Goal: Transaction & Acquisition: Subscribe to service/newsletter

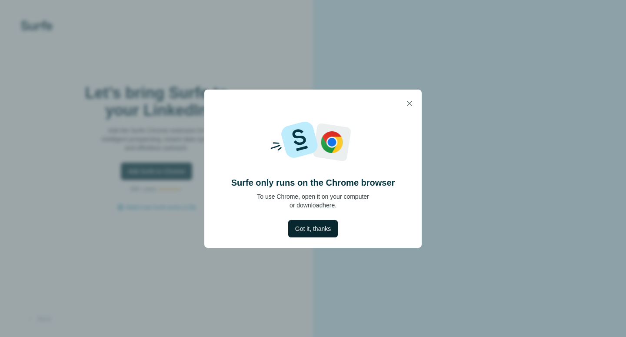
click at [305, 231] on span "Got it, thanks" at bounding box center [313, 228] width 36 height 9
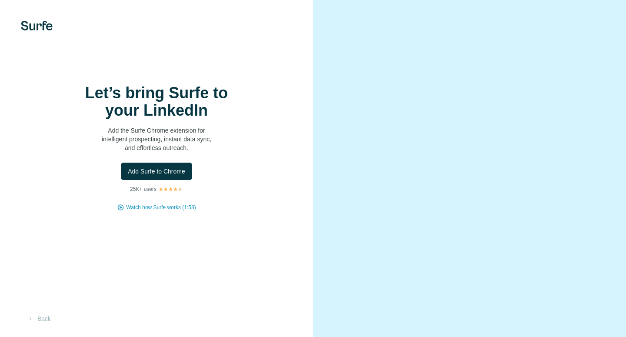
scroll to position [0, 0]
click at [160, 208] on span "Watch how Surfe works (1:58)" at bounding box center [161, 208] width 70 height 8
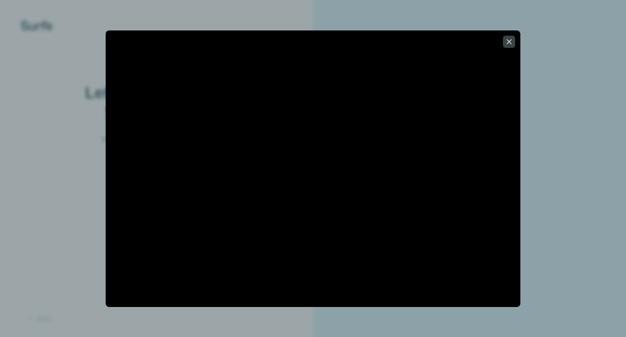
click at [550, 23] on div at bounding box center [313, 168] width 626 height 337
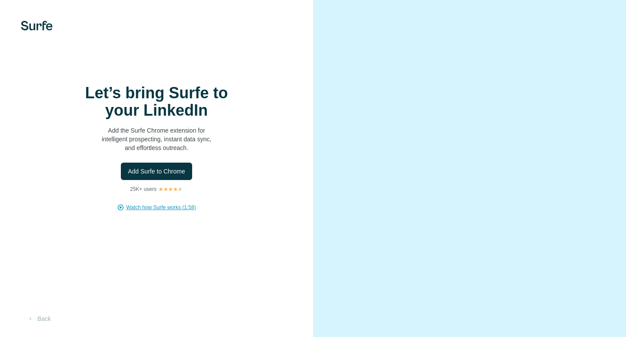
click at [75, 24] on div at bounding box center [156, 26] width 313 height 10
click at [45, 24] on img at bounding box center [37, 26] width 32 height 10
click at [41, 24] on img at bounding box center [37, 26] width 32 height 10
click at [32, 26] on img at bounding box center [37, 26] width 32 height 10
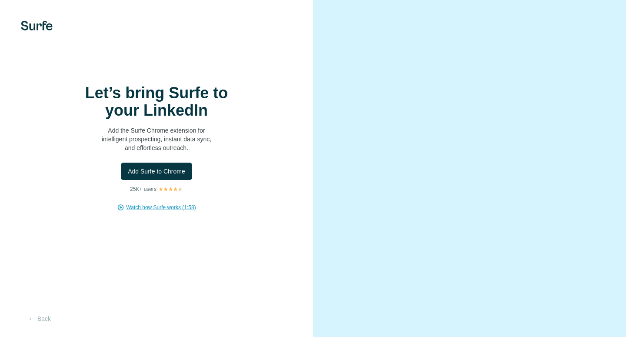
scroll to position [0, 0]
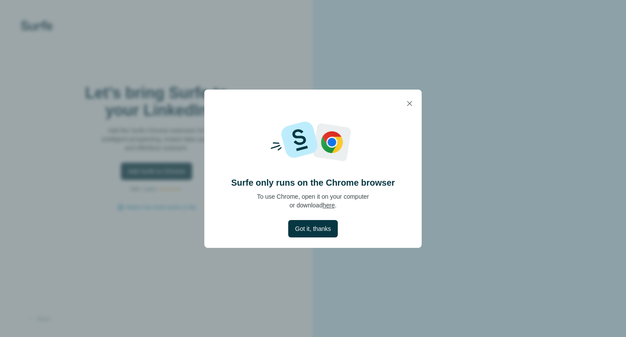
click at [463, 77] on div "Surfe only runs on the Chrome browser To use Chrome, open it on your computer o…" at bounding box center [313, 168] width 626 height 337
drag, startPoint x: 463, startPoint y: 77, endPoint x: 442, endPoint y: 87, distance: 23.7
click at [463, 77] on div "Surfe only runs on the Chrome browser To use Chrome, open it on your computer o…" at bounding box center [313, 168] width 626 height 337
click at [413, 99] on button "button" at bounding box center [409, 103] width 17 height 17
